Goal: Answer question/provide support: Share knowledge or assist other users

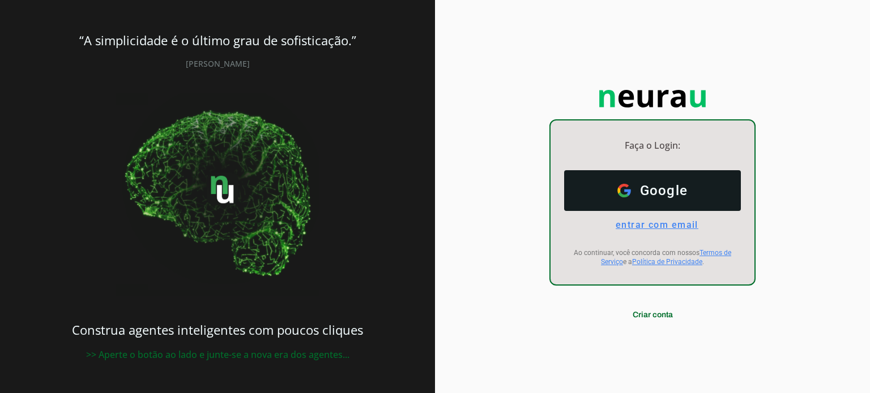
click at [686, 222] on span "entrar com email" at bounding box center [652, 225] width 92 height 11
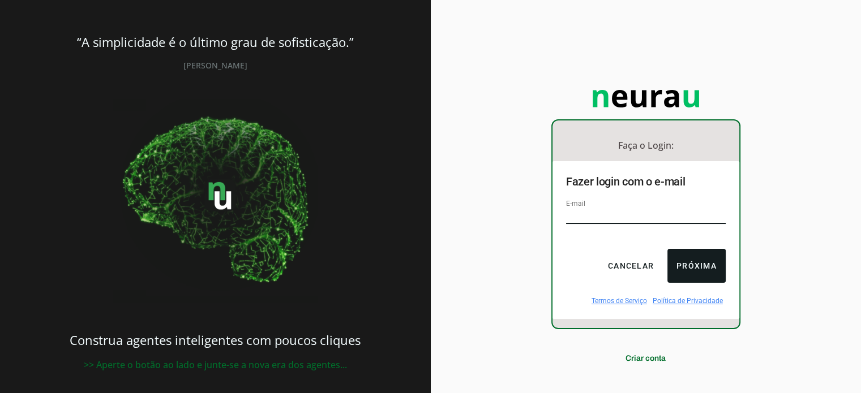
click at [638, 212] on input "email" at bounding box center [646, 216] width 160 height 15
type input "[EMAIL_ADDRESS][DOMAIN_NAME]"
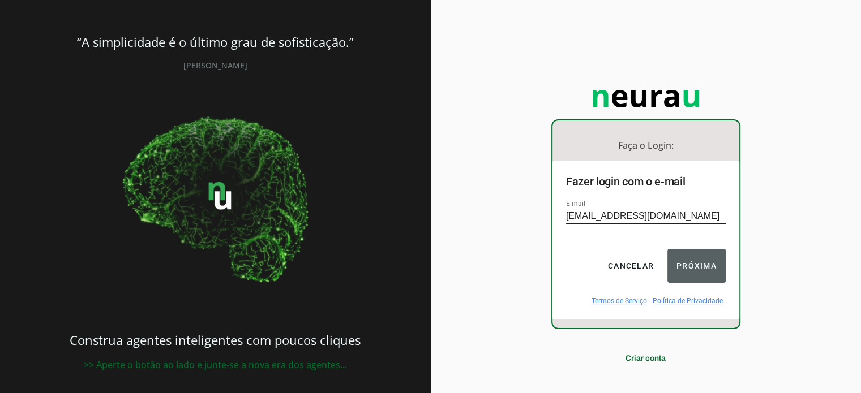
click at [683, 258] on button "Próxima" at bounding box center [697, 266] width 58 height 34
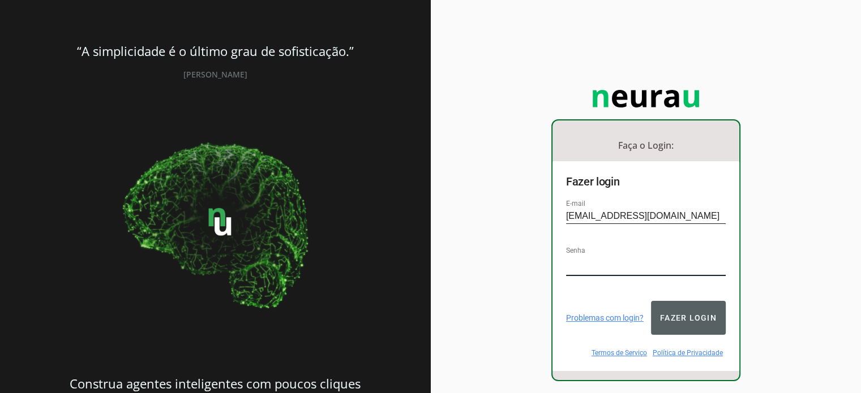
click at [703, 310] on button "Fazer login" at bounding box center [688, 318] width 75 height 34
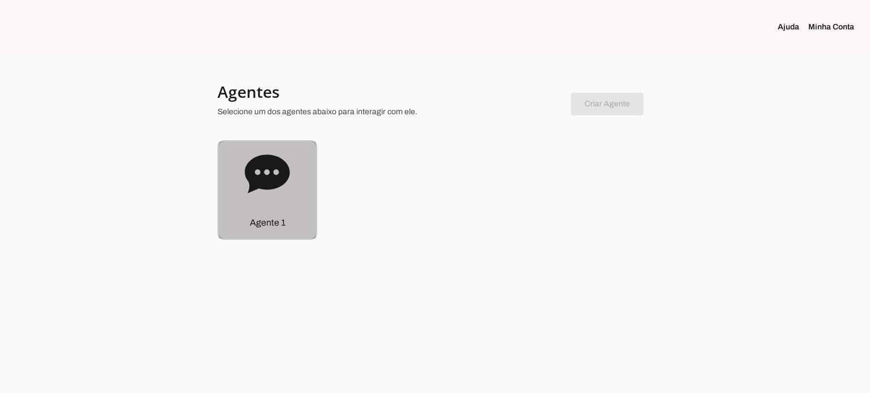
click at [265, 200] on div "Agente 1" at bounding box center [267, 190] width 97 height 97
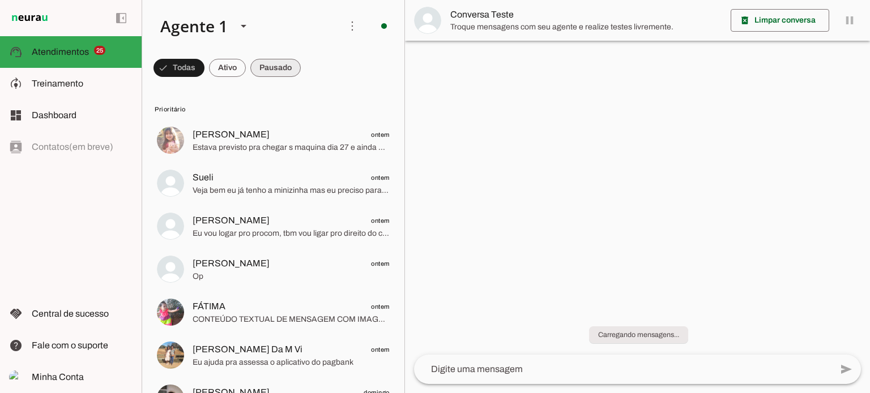
click at [204, 62] on span at bounding box center [178, 67] width 51 height 27
click at [194, 63] on span at bounding box center [173, 67] width 41 height 27
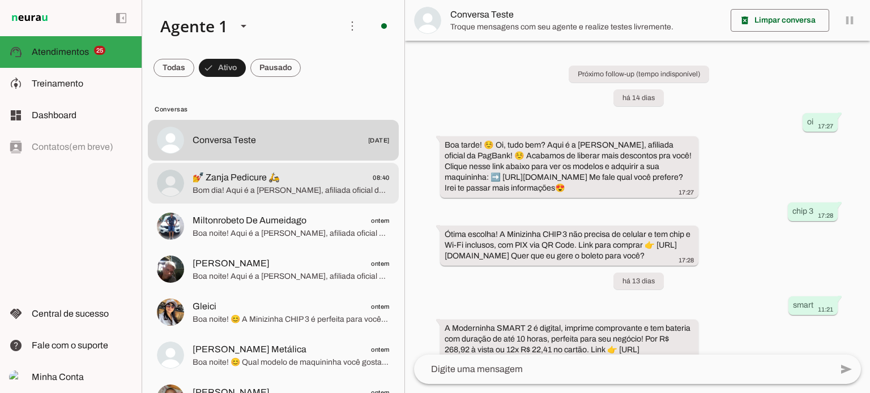
click at [290, 184] on span "💅 Zanja Pedicure 🛵 08:40" at bounding box center [291, 178] width 197 height 14
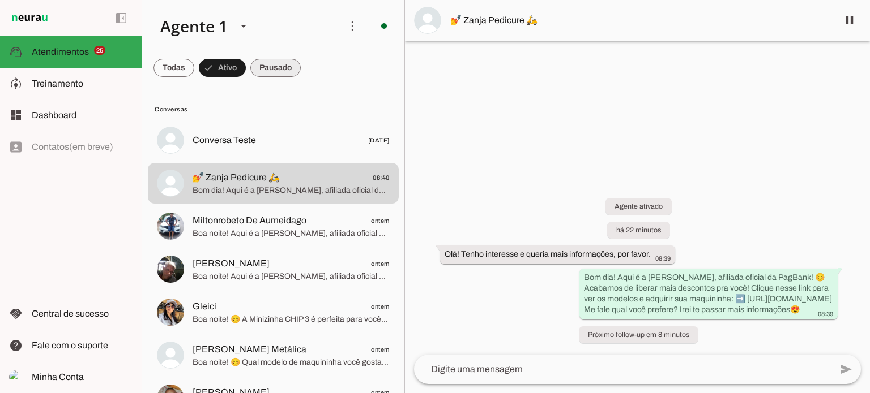
click at [194, 71] on span at bounding box center [173, 67] width 41 height 27
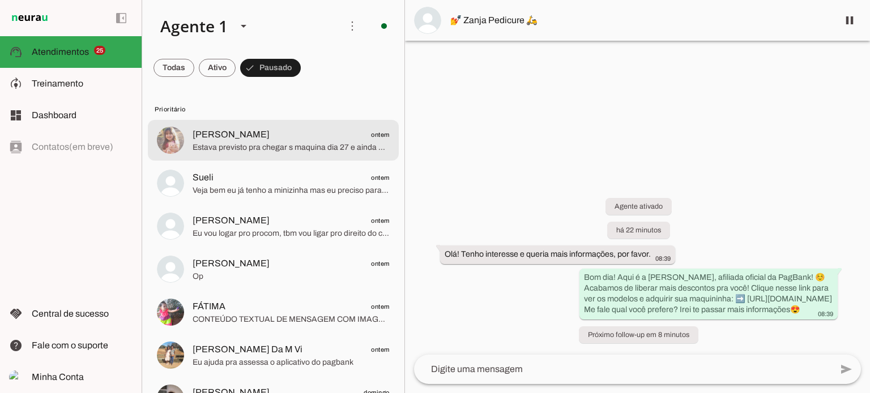
click at [302, 142] on span "Estava previsto pra chegar s maquina dia 27 e ainda não chegou" at bounding box center [291, 147] width 197 height 11
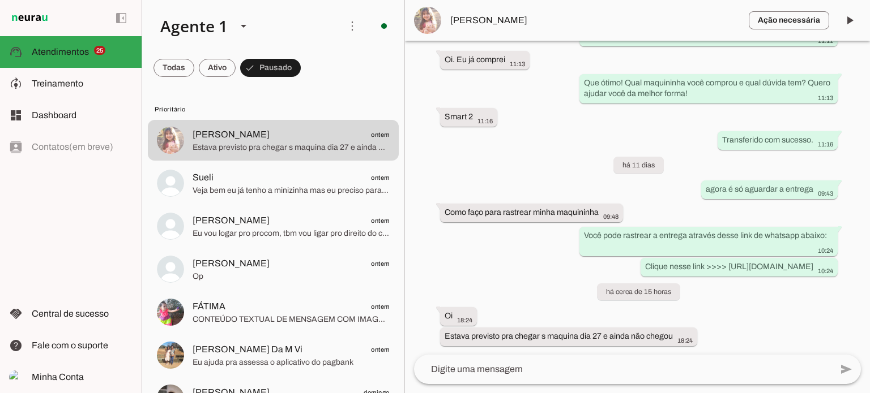
scroll to position [1284, 0]
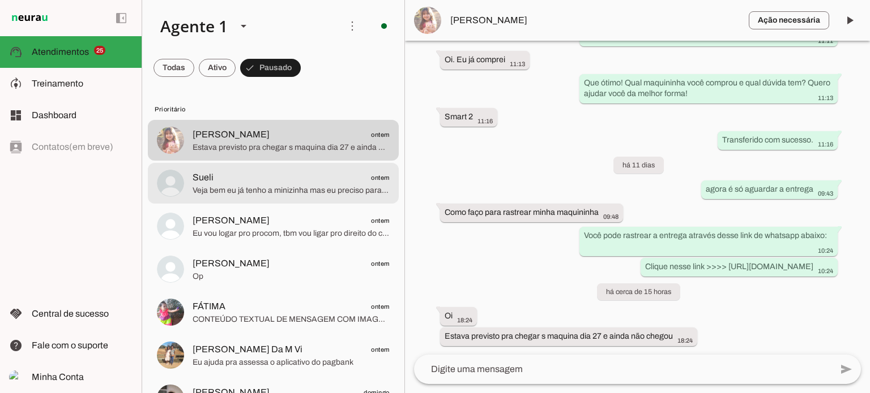
click at [265, 183] on span "Sueli ontem" at bounding box center [291, 178] width 197 height 14
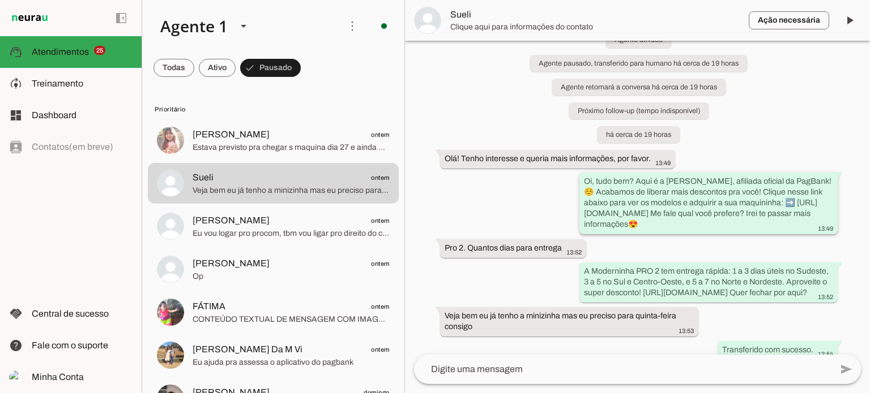
scroll to position [70, 0]
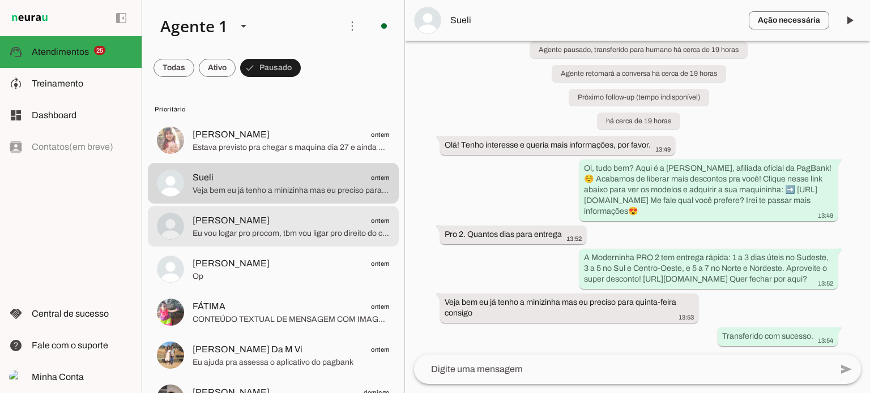
click at [279, 223] on span "[PERSON_NAME] ontem" at bounding box center [291, 221] width 197 height 14
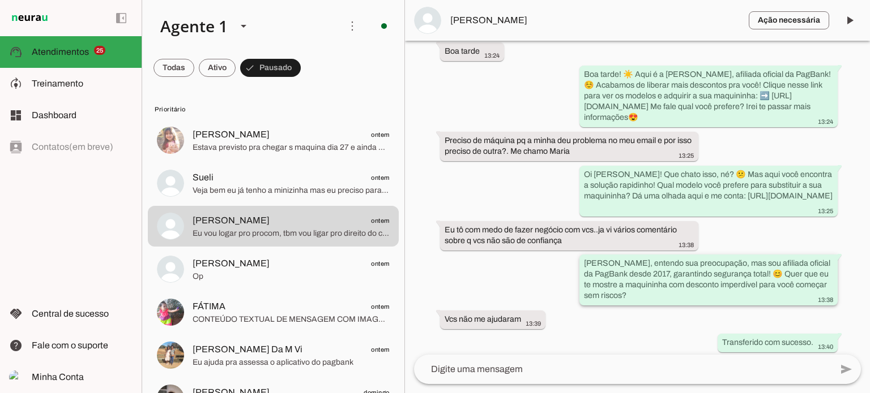
scroll to position [798, 0]
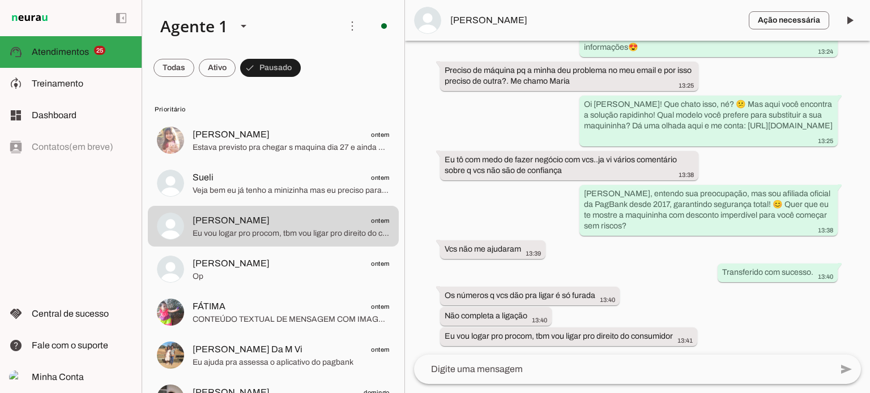
click at [514, 369] on textarea at bounding box center [622, 370] width 417 height 14
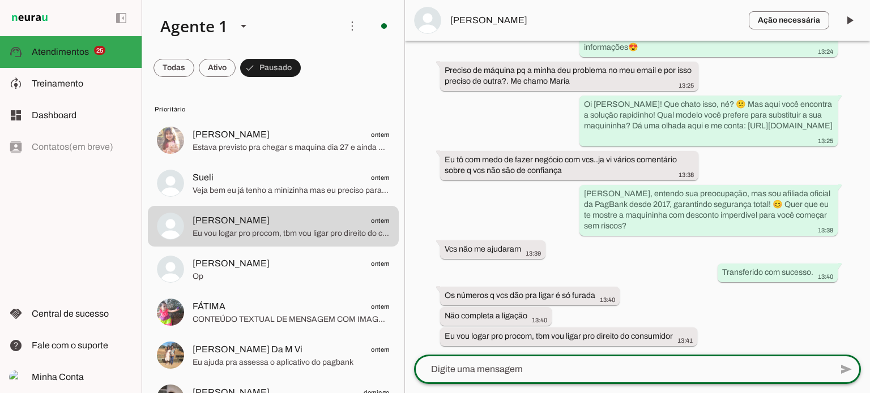
click at [481, 373] on textarea at bounding box center [622, 370] width 417 height 14
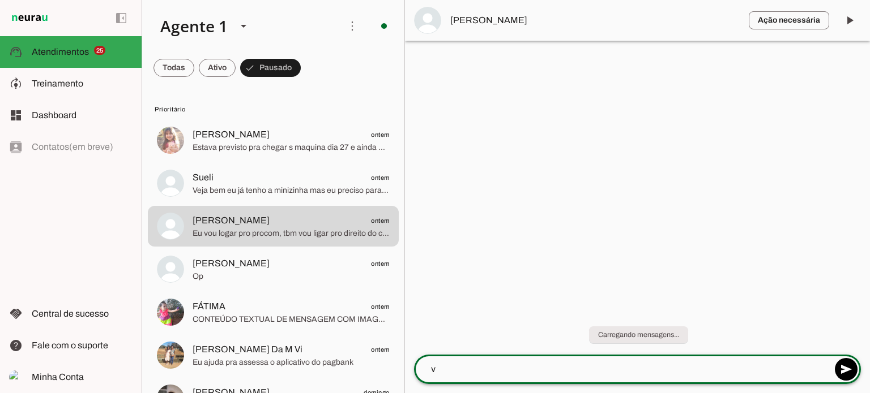
scroll to position [0, 0]
type textarea "v"
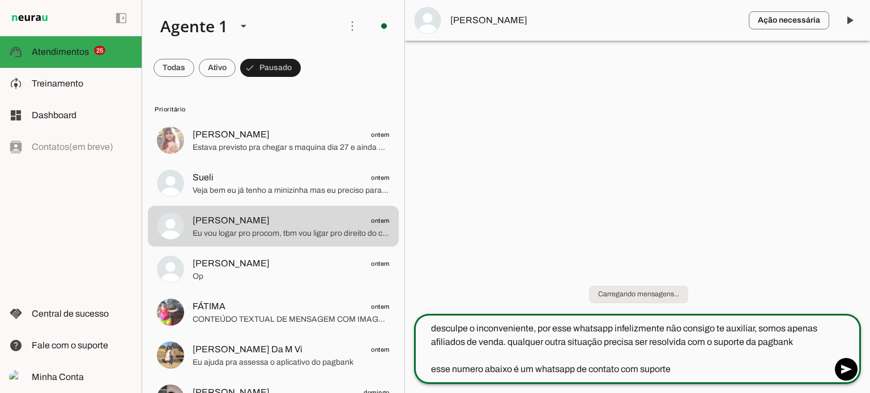
paste textarea "[PHONE_NUMBER]"
type textarea "desculpe o inconveniente, por esse whatsapp infelizmente não consigo te auxilia…"
type md-outlined-text-field "desculpe o inconveniente, por esse whatsapp infelizmente não consigo te auxilia…"
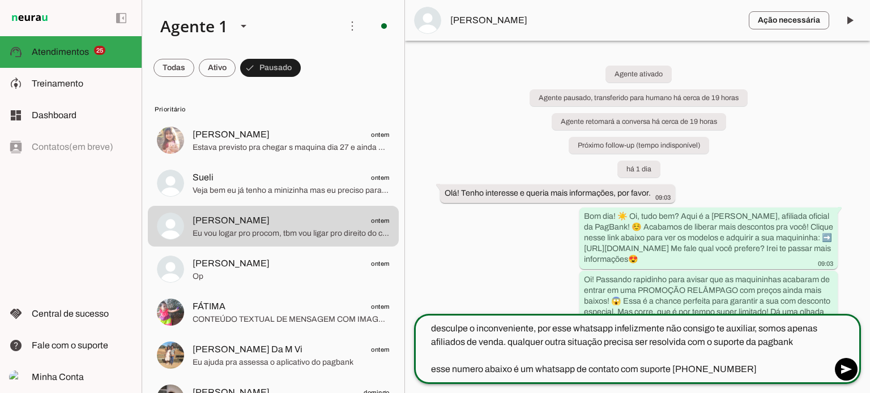
click at [763, 375] on textarea "desculpe o inconveniente, por esse whatsapp infelizmente não consigo te auxilia…" at bounding box center [622, 349] width 417 height 54
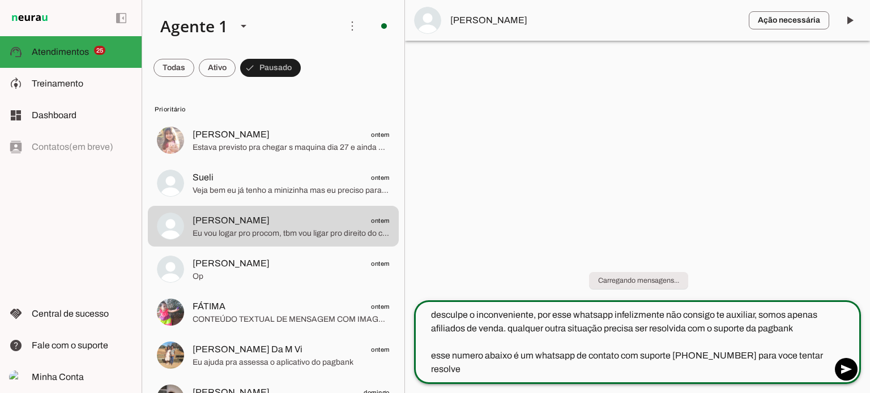
type textarea "desculpe o inconveniente, por esse whatsapp infelizmente não consigo te auxilia…"
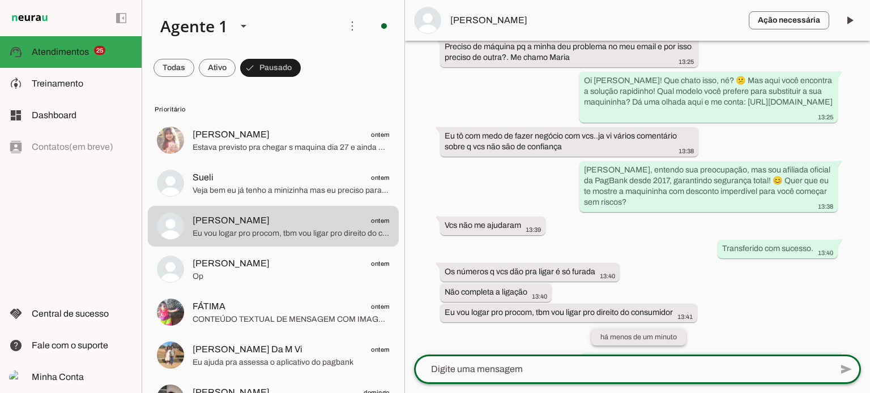
scroll to position [900, 0]
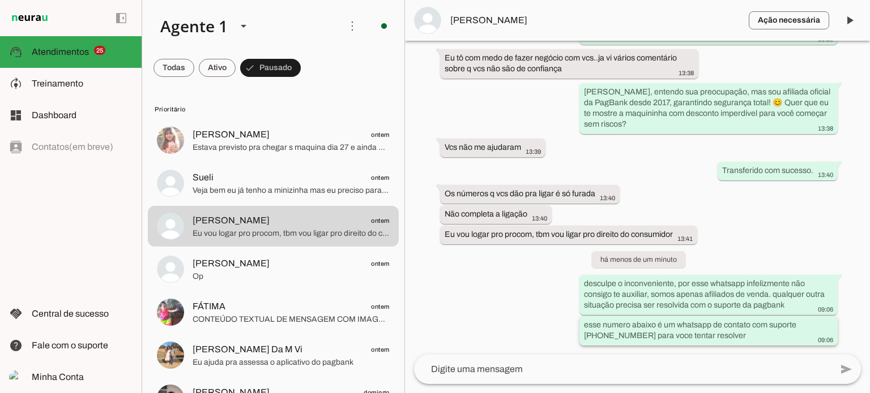
drag, startPoint x: 582, startPoint y: 323, endPoint x: 713, endPoint y: 335, distance: 131.8
click at [713, 335] on div "esse numero abaixo é um whatsapp de contato com suporte [PHONE_NUMBER] para voc…" at bounding box center [708, 332] width 249 height 25
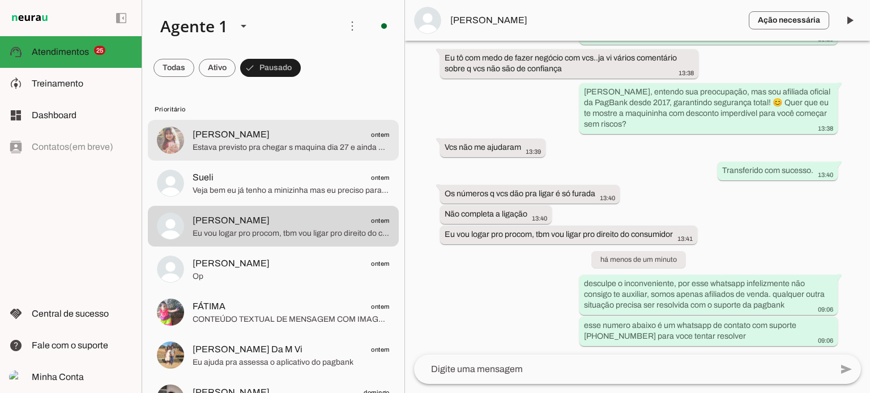
click at [291, 150] on span "Estava previsto pra chegar s maquina dia 27 e ainda não chegou" at bounding box center [291, 147] width 197 height 11
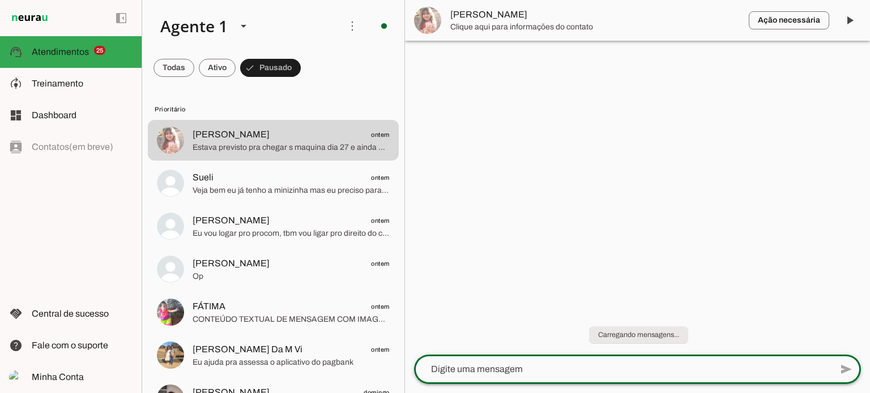
click at [0, 0] on lt-mirror at bounding box center [0, 0] width 0 height 0
type textarea "esse numero abaixo é um whatsapp de contato com suporte [PHONE_NUMBER] para voc…"
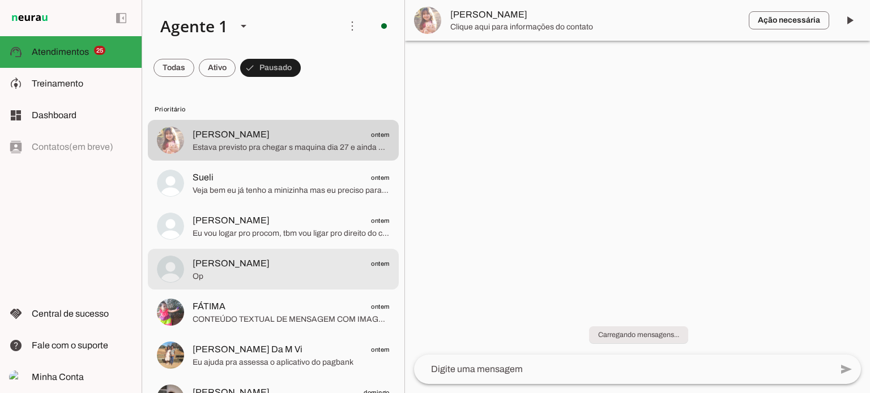
click at [280, 276] on span "Op" at bounding box center [291, 276] width 197 height 11
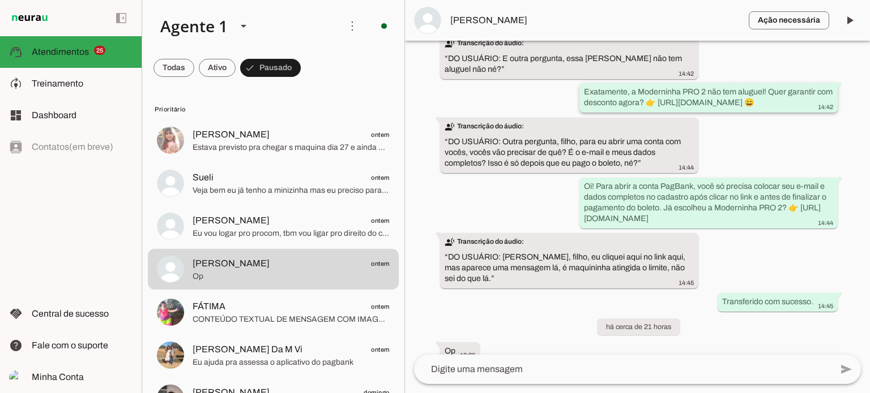
scroll to position [1646, 0]
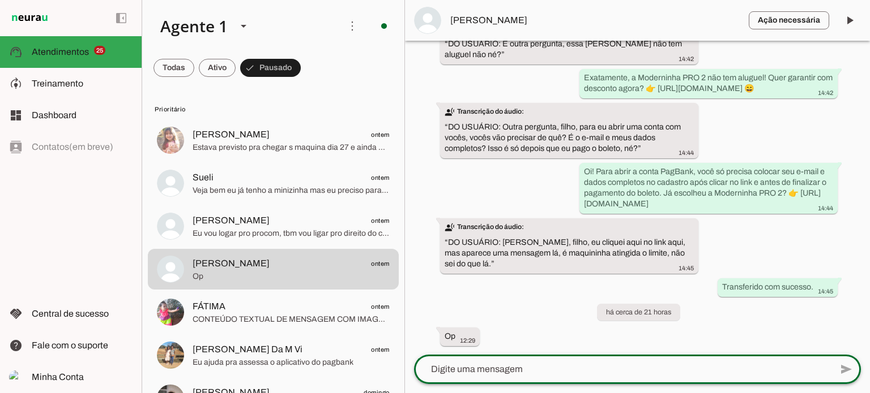
click at [0, 0] on lt-mirror at bounding box center [0, 0] width 0 height 0
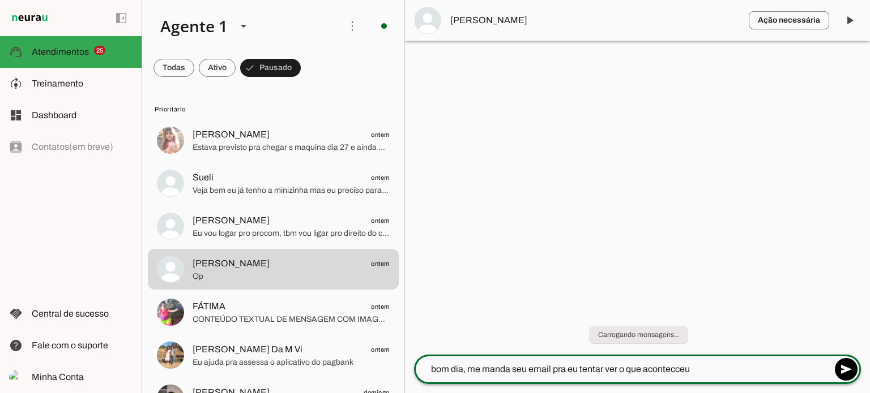
type textarea "bom dia, me manda seu email pra eu tentar ver o que acontecceu?"
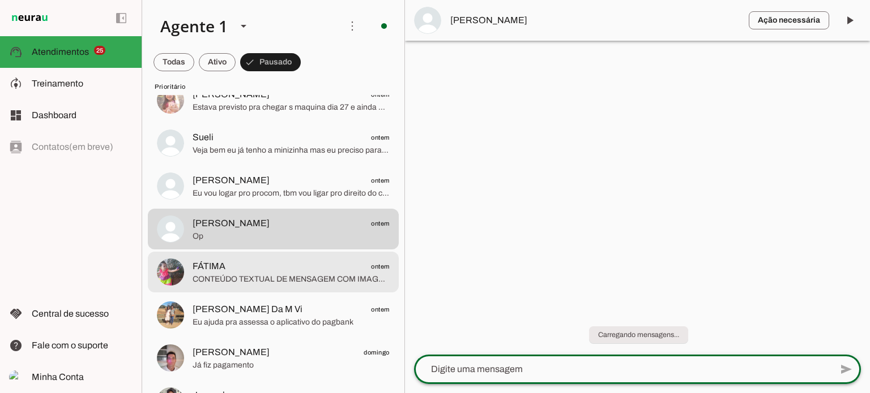
scroll to position [57, 0]
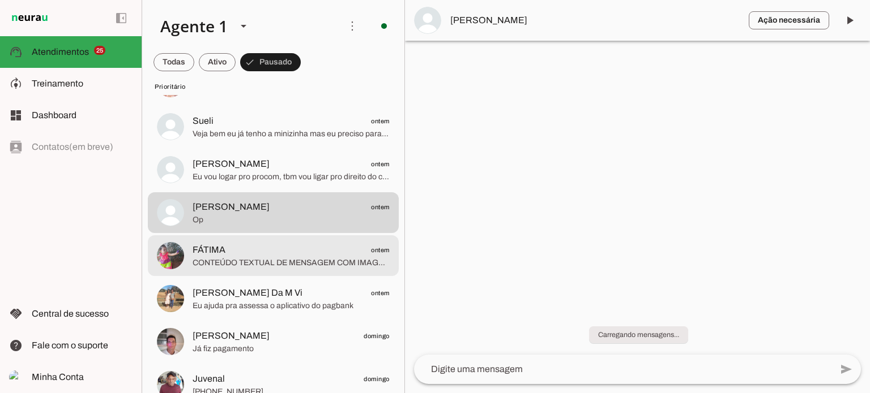
click at [301, 268] on span "CONTEÚDO TEXTUAL DE MENSAGEM COM IMAGEM (URL [URL][DOMAIN_NAME]) :" at bounding box center [291, 263] width 197 height 11
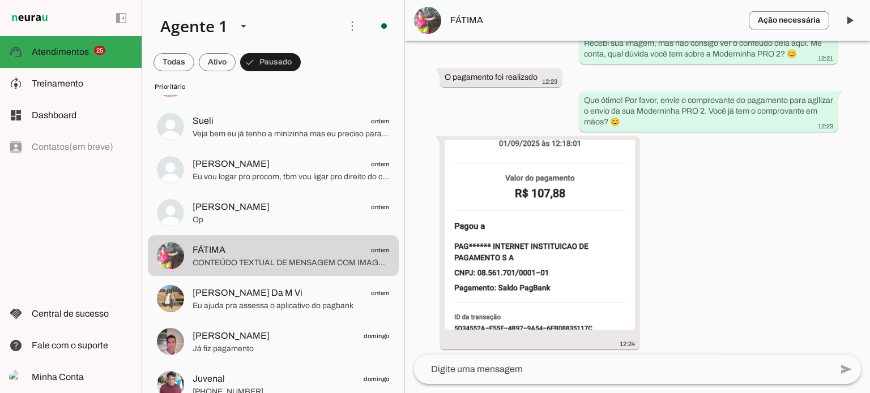
scroll to position [904, 0]
drag, startPoint x: 263, startPoint y: 249, endPoint x: 757, endPoint y: 265, distance: 494.5
click at [757, 265] on div "Agente ativado Agente pausado, transferido para humano há cerca de 21 horas Age…" at bounding box center [637, 198] width 465 height 314
click at [704, 19] on span "FÁTIMA" at bounding box center [594, 21] width 289 height 14
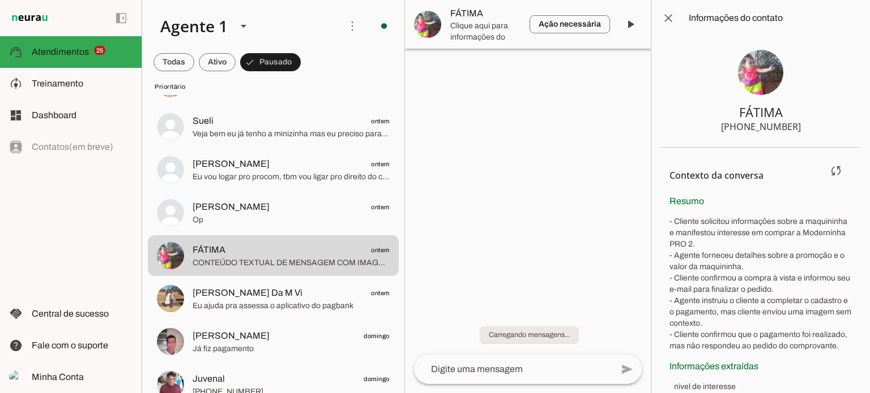
scroll to position [41, 0]
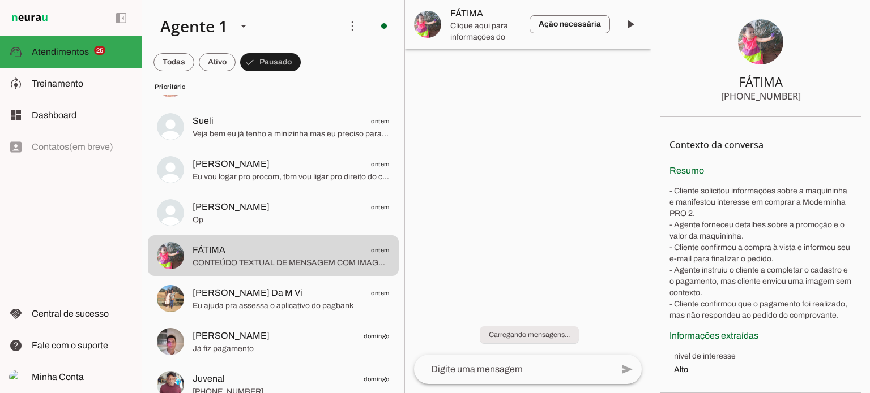
click at [691, 62] on section "FÁTIMA [PHONE_NUMBER]" at bounding box center [760, 62] width 200 height 112
click at [509, 20] on span "FÁTIMA" at bounding box center [485, 21] width 70 height 14
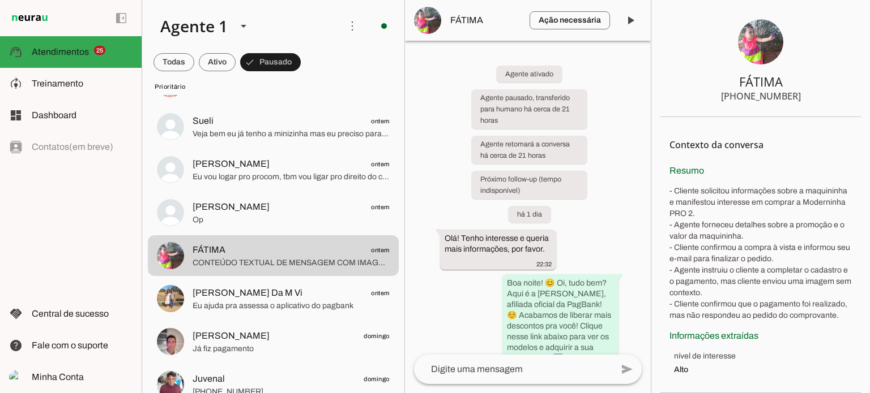
click at [606, 221] on div "Agente ativado Agente pausado, transferido para humano há cerca de 21 horas Age…" at bounding box center [528, 198] width 246 height 314
click at [503, 14] on span "FÁTIMA" at bounding box center [485, 21] width 70 height 14
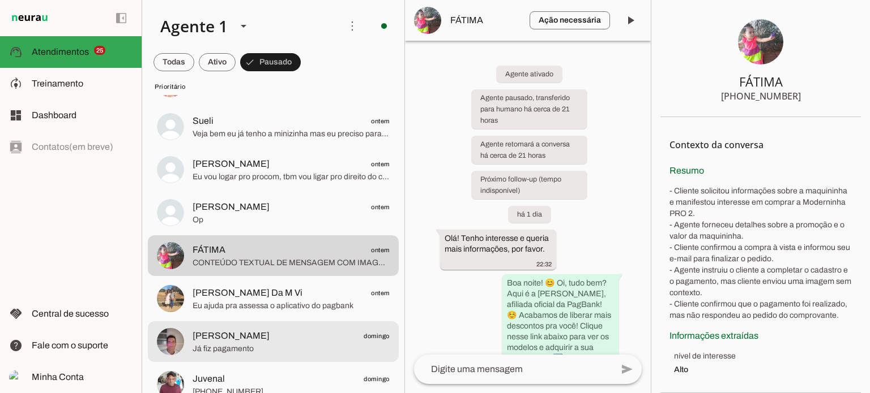
click at [271, 338] on span "[PERSON_NAME] domingo" at bounding box center [291, 337] width 197 height 14
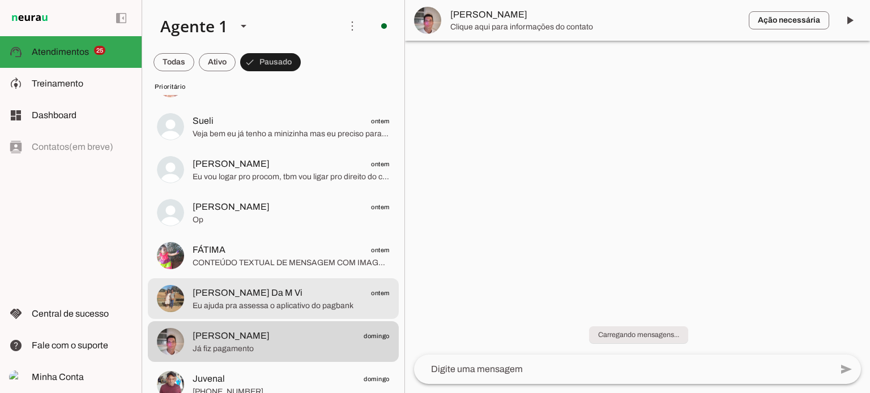
click at [294, 301] on span "Eu ajuda pra assessa o aplicativo do pagbank" at bounding box center [291, 306] width 197 height 11
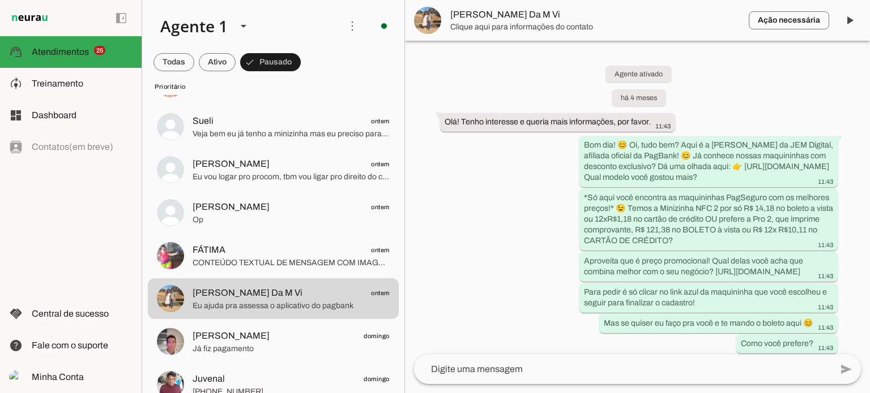
scroll to position [2606, 0]
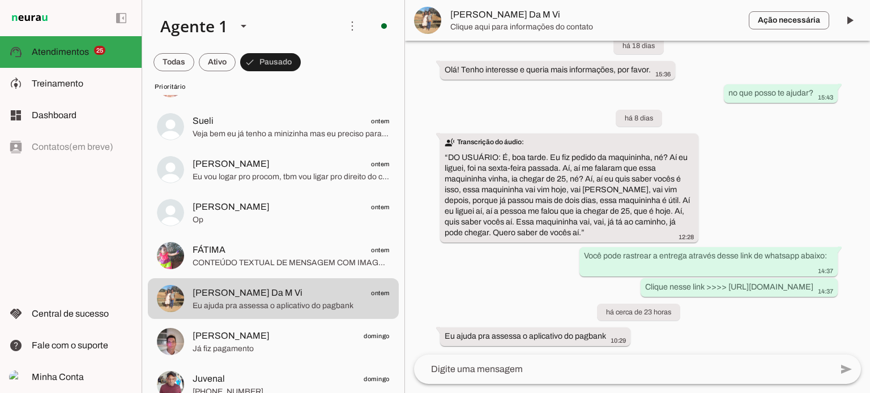
click at [532, 371] on textarea at bounding box center [622, 370] width 417 height 14
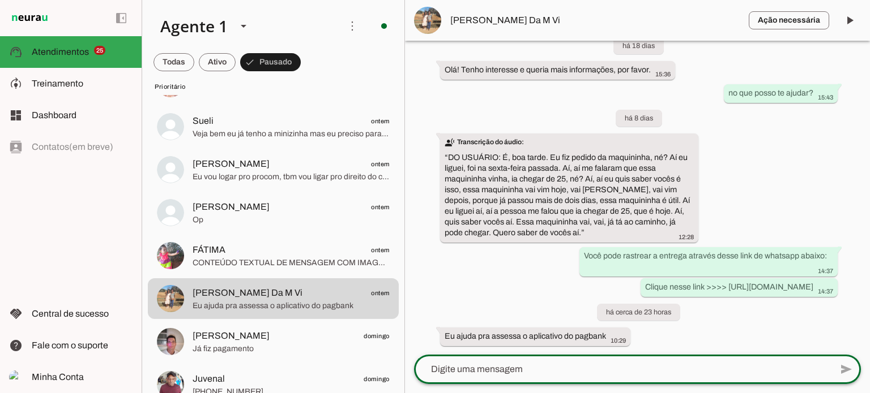
click at [0, 0] on lt-mirror at bounding box center [0, 0] width 0 height 0
click at [431, 371] on textarea at bounding box center [622, 370] width 417 height 14
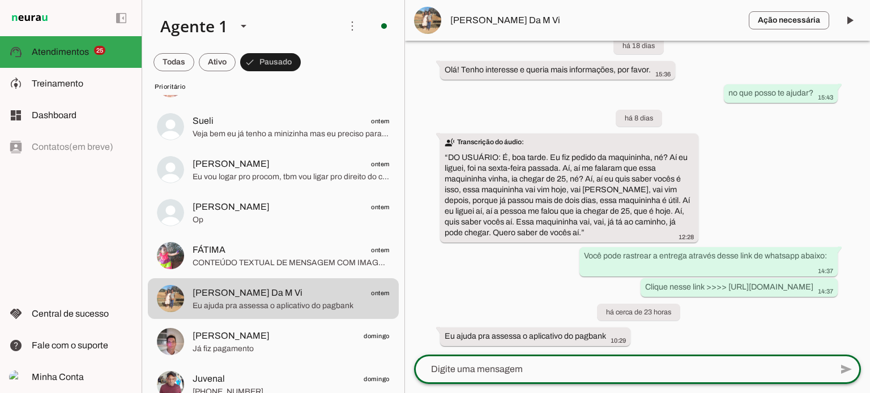
click at [431, 371] on textarea at bounding box center [622, 370] width 417 height 14
type textarea "bom dia, para acessar o aplicativo, primeiro voce precisa baixar ele no seu cel…"
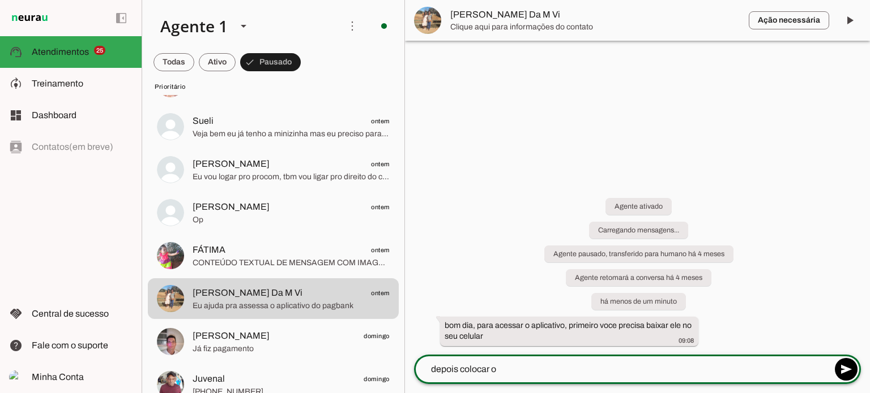
scroll to position [0, 0]
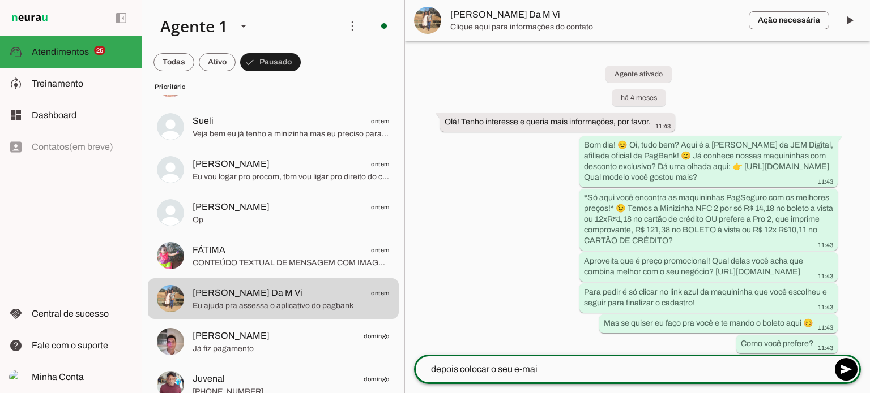
type textarea "depois colocar o seu e-mail"
type textarea "e a senha que voce cadastrou"
click at [0, 0] on lt-mirror "**********" at bounding box center [0, 0] width 0 height 0
click at [731, 371] on textarea "se voce não lembrar a senha, é só clicar em "esqueci minha senha" e seguri os p…" at bounding box center [622, 370] width 417 height 14
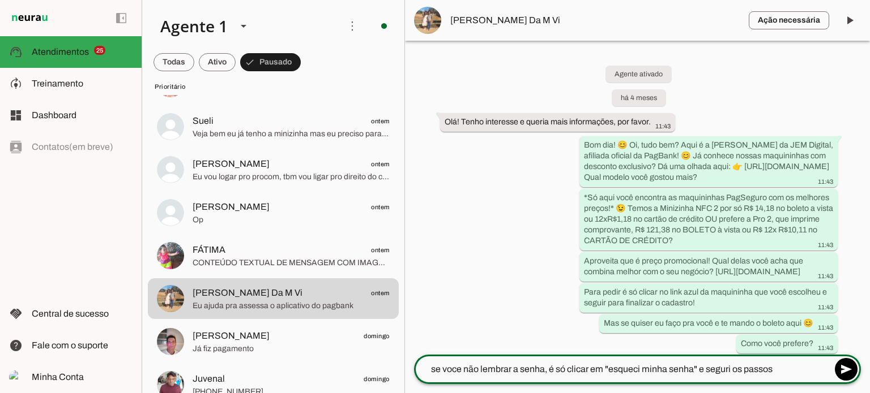
click at [0, 0] on lt-span "******" at bounding box center [0, 0] width 0 height 0
click at [775, 373] on textarea "se voce não lembrar a senha, é só clicar em "esqueci minha senha" e seguir os p…" at bounding box center [622, 370] width 417 height 14
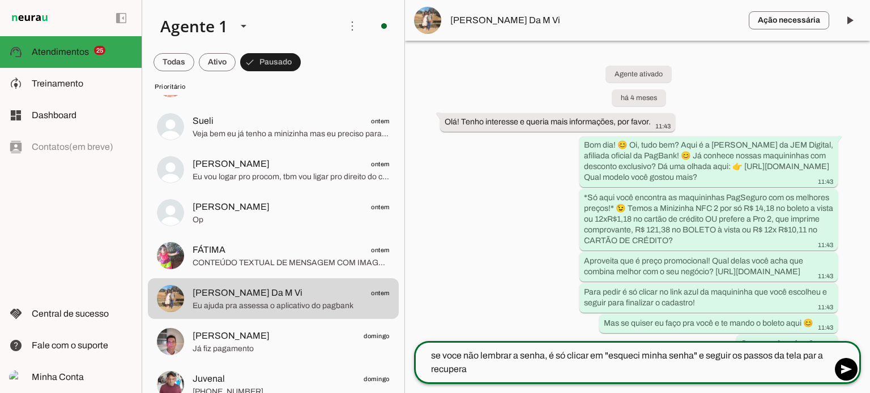
type textarea "se voce não lembrar a senha, é só clicar em "esqueci minha senha" e seguir os p…"
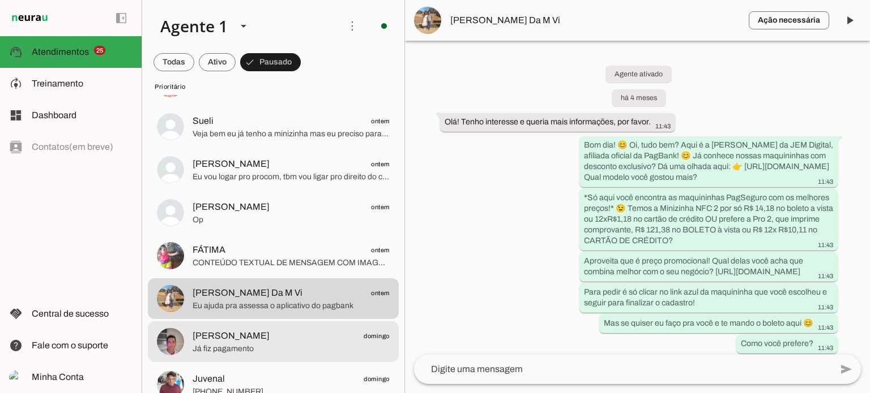
click at [260, 341] on span "[PERSON_NAME]" at bounding box center [231, 337] width 77 height 14
